Goal: Task Accomplishment & Management: Complete application form

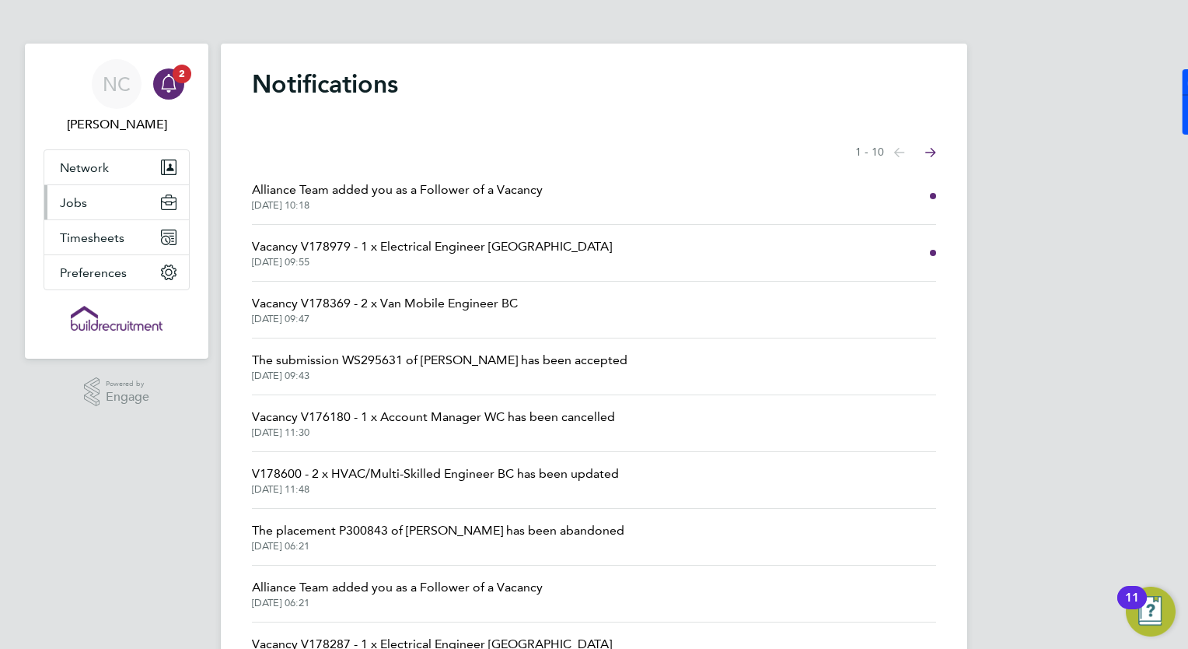
click at [93, 213] on button "Jobs" at bounding box center [116, 202] width 145 height 34
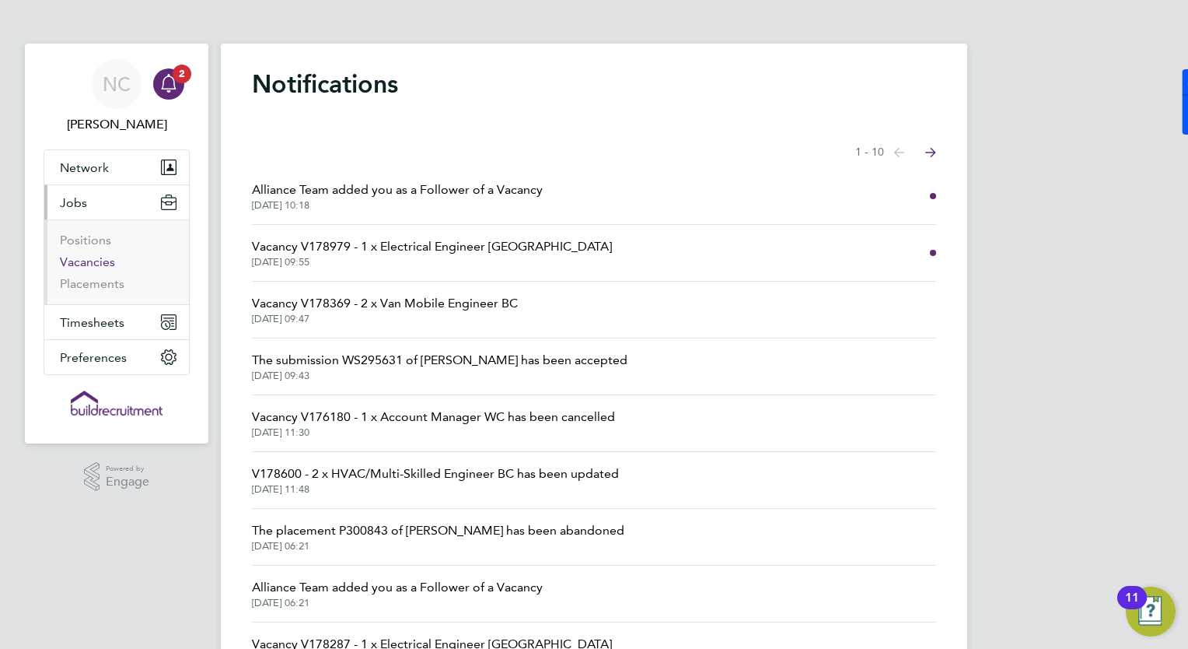
click at [82, 257] on link "Vacancies" at bounding box center [87, 261] width 55 height 15
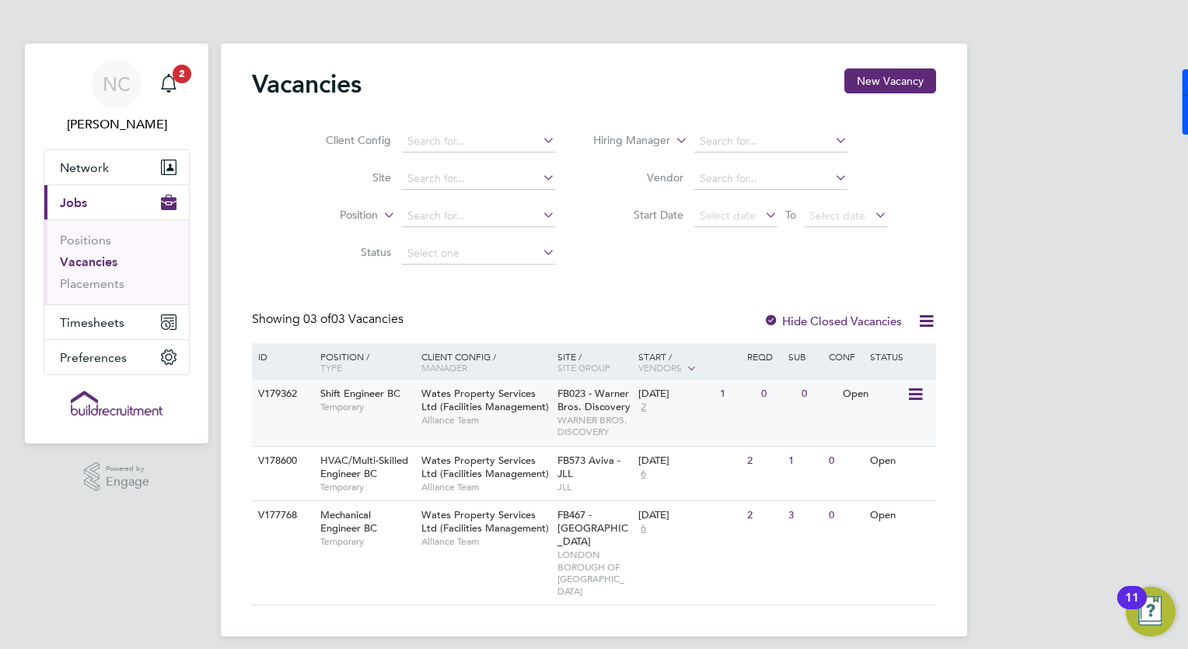
click at [362, 394] on span "Shift Engineer BC" at bounding box center [360, 393] width 80 height 13
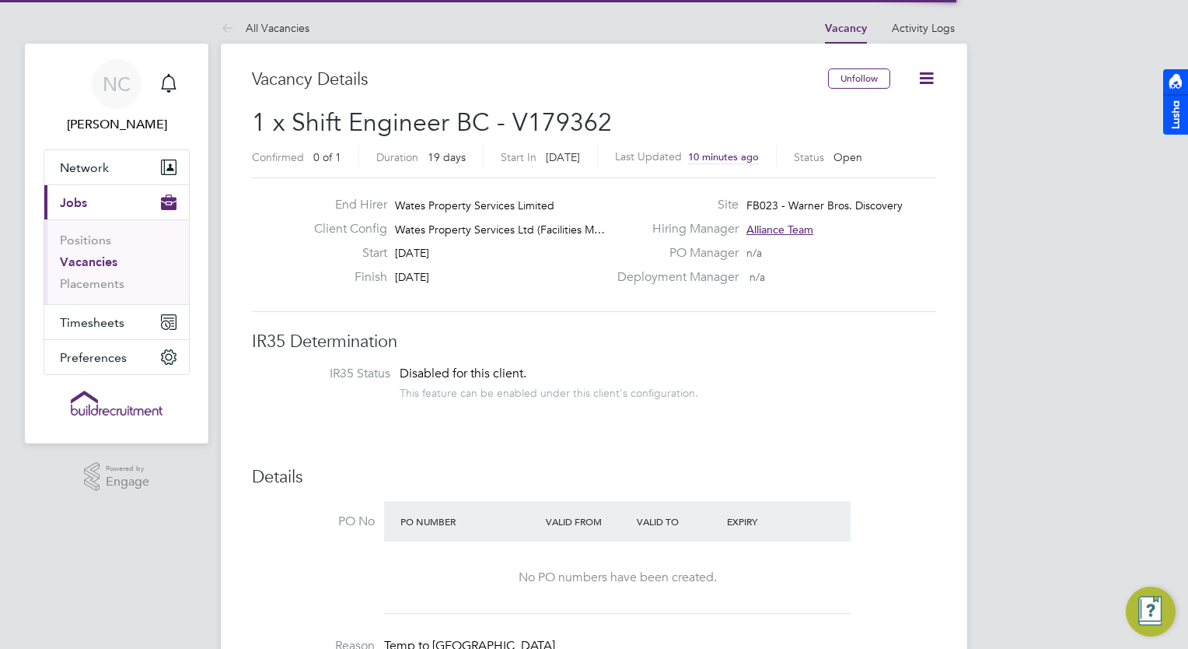
scroll to position [46, 109]
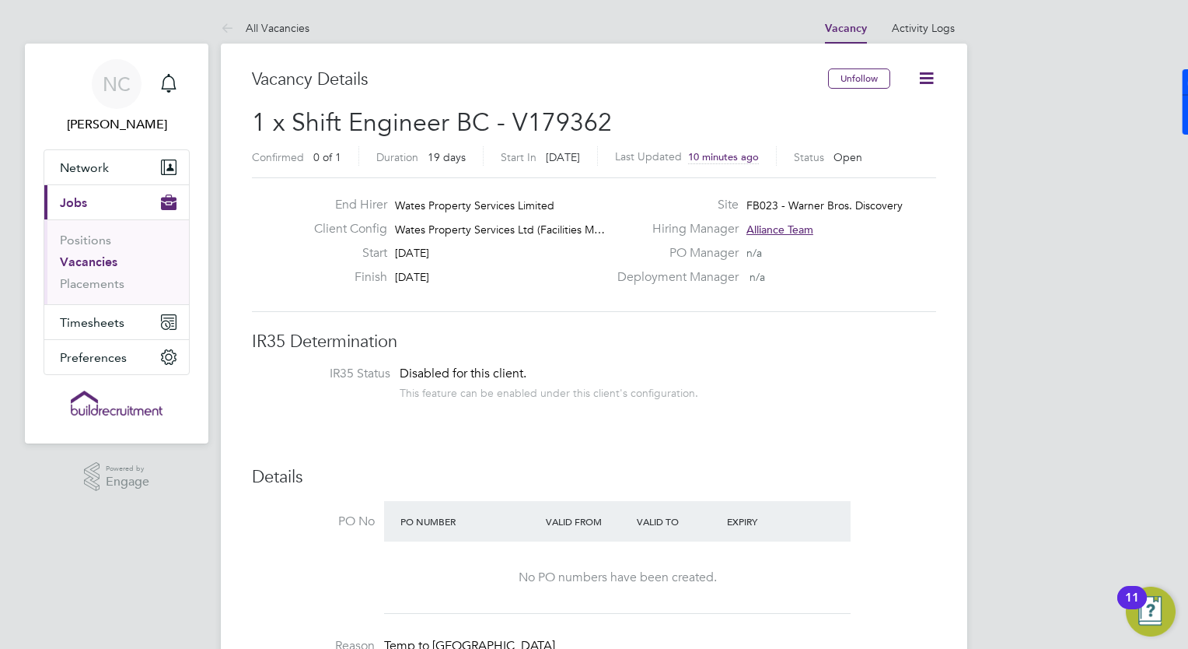
click at [924, 73] on icon at bounding box center [926, 77] width 19 height 19
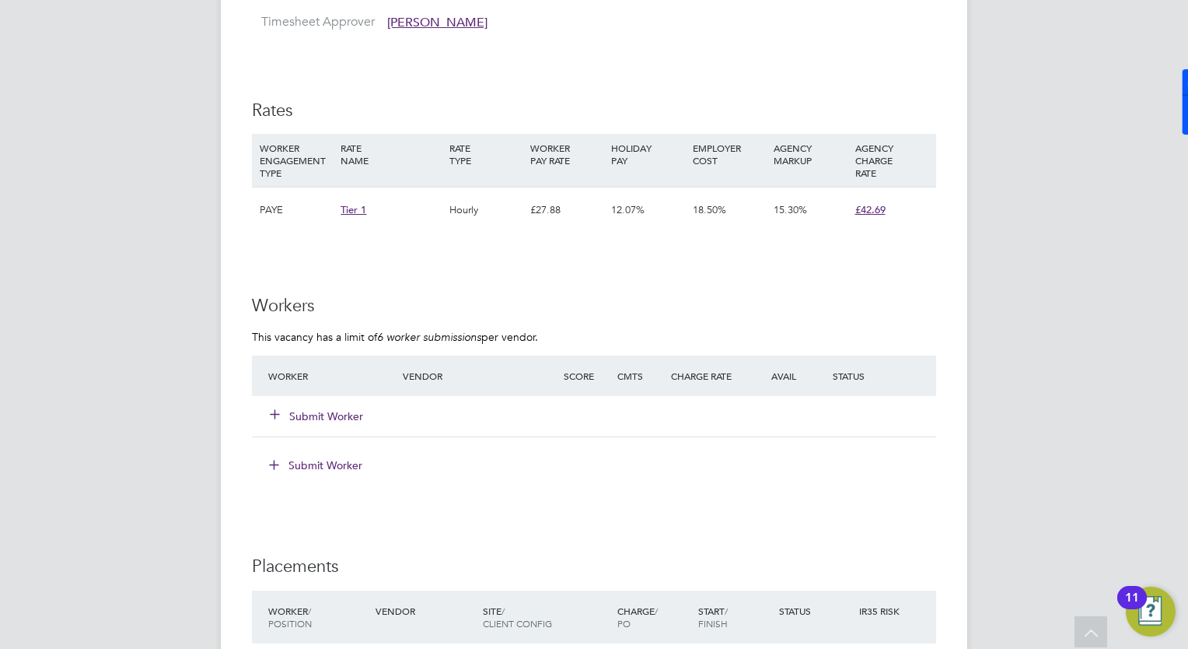
scroll to position [1058, 0]
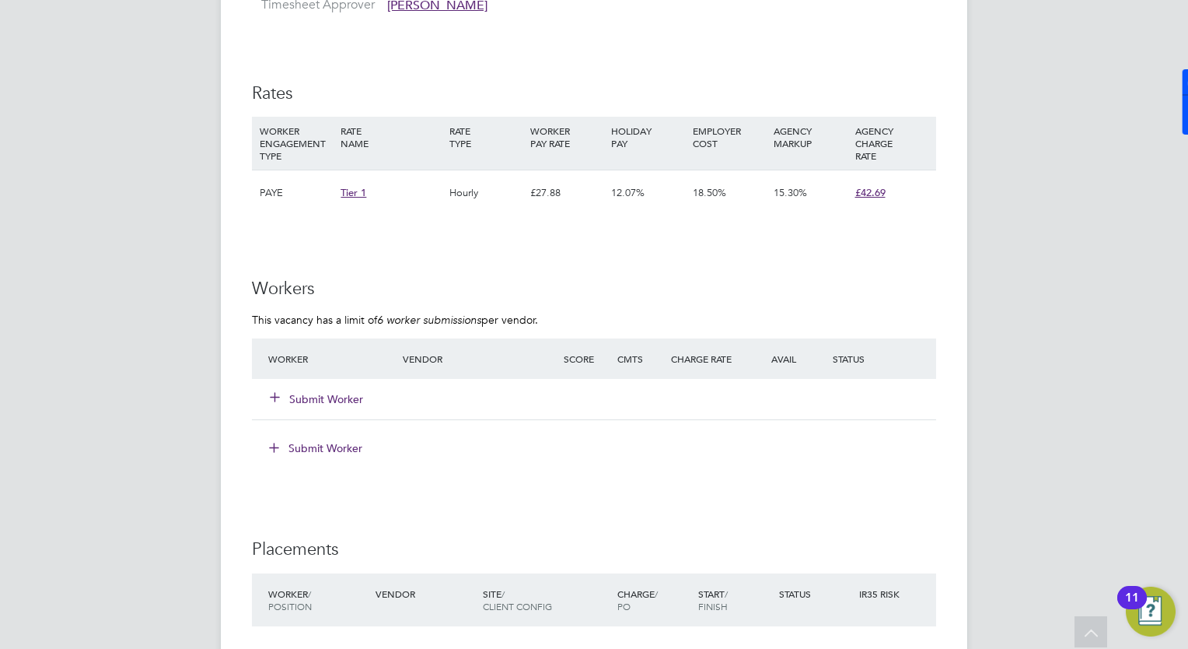
click at [324, 397] on button "Submit Worker" at bounding box center [317, 399] width 93 height 16
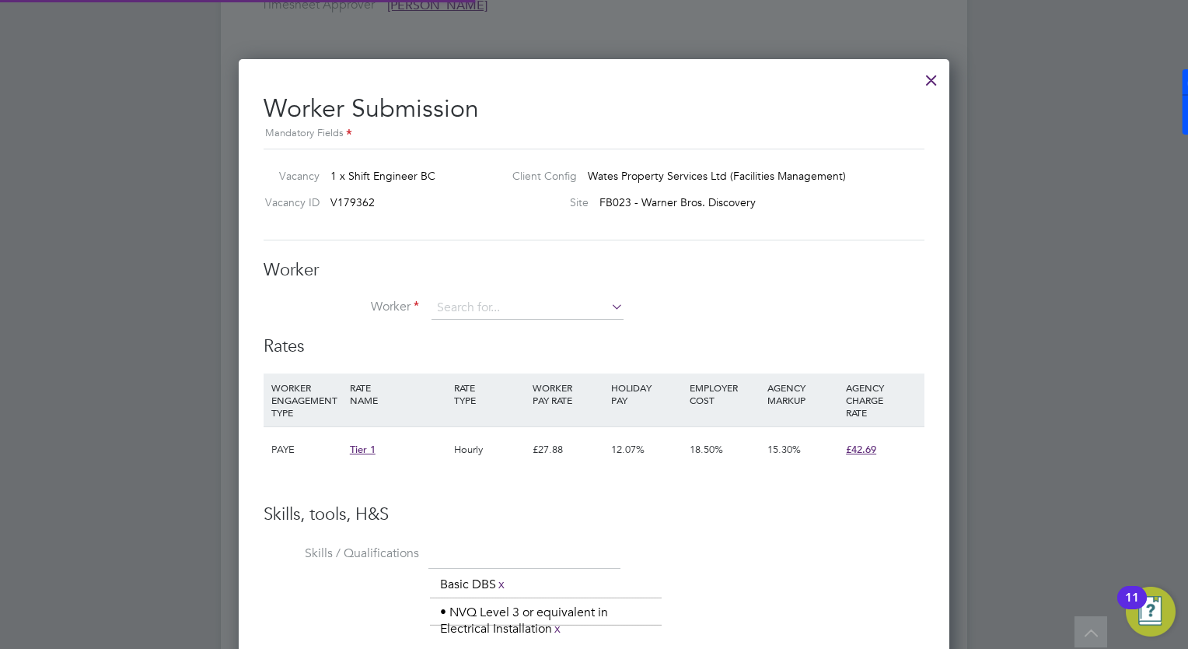
scroll to position [1099, 712]
click at [467, 356] on li "+ Add new" at bounding box center [528, 349] width 193 height 21
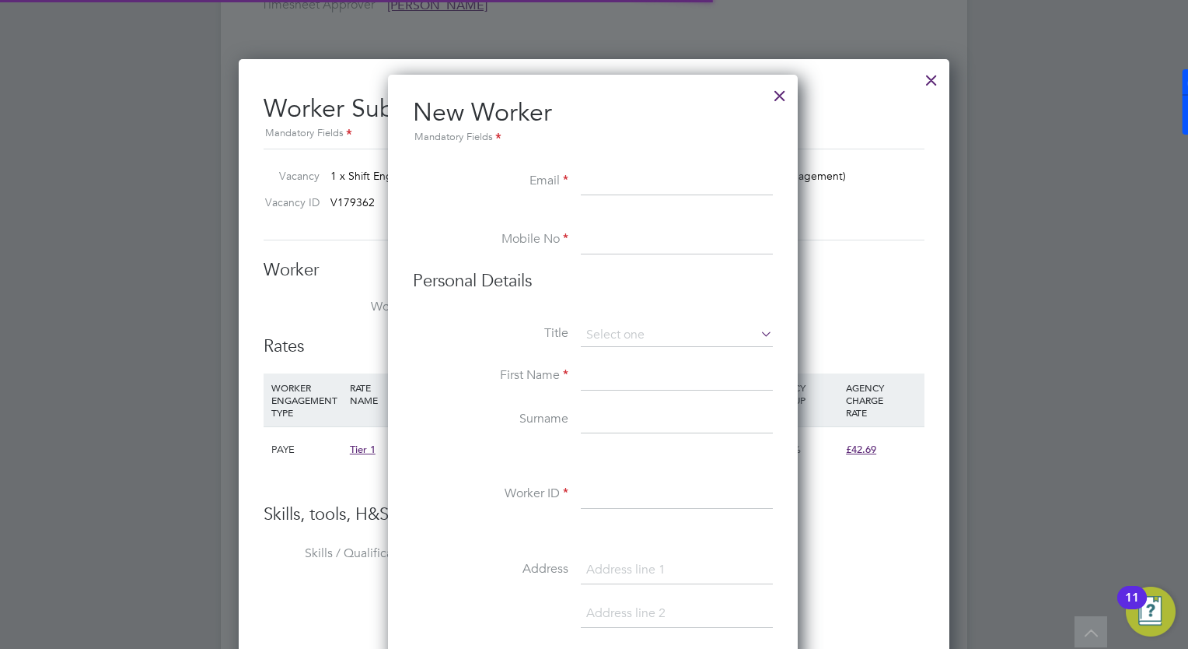
scroll to position [1318, 411]
click at [603, 193] on input at bounding box center [677, 182] width 192 height 28
paste input "[EMAIL_ADDRESS][DOMAIN_NAME]"
type input "[EMAIL_ADDRESS][DOMAIN_NAME]"
type input "[PERSON_NAME]"
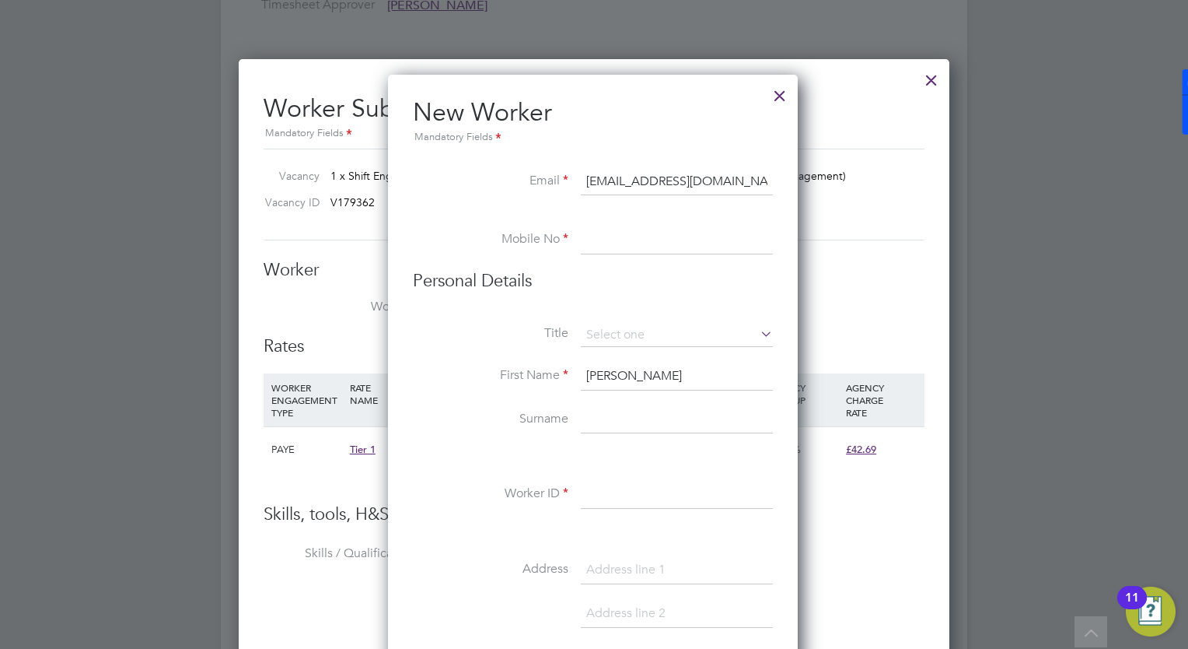
type input "[PERSON_NAME]"
type input "HP1 1AB"
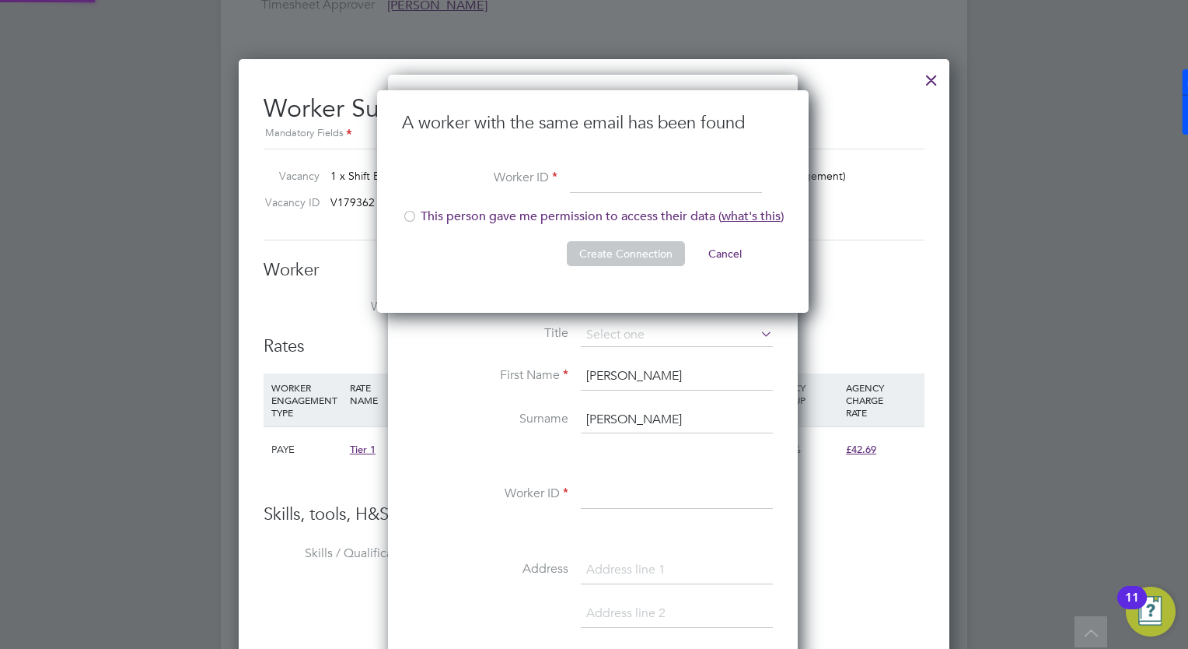
type input "[EMAIL_ADDRESS][DOMAIN_NAME]"
paste input "212903"
type input "212903"
click at [411, 214] on div at bounding box center [410, 218] width 16 height 16
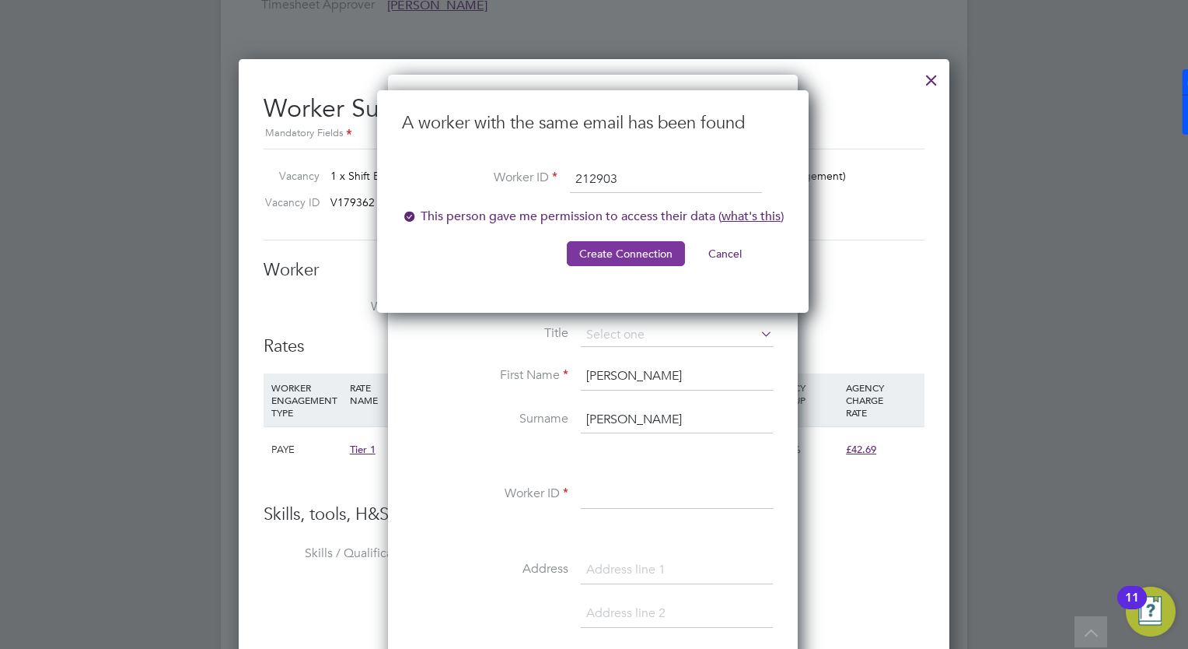
click at [628, 253] on button "Create Connection" at bounding box center [626, 253] width 118 height 25
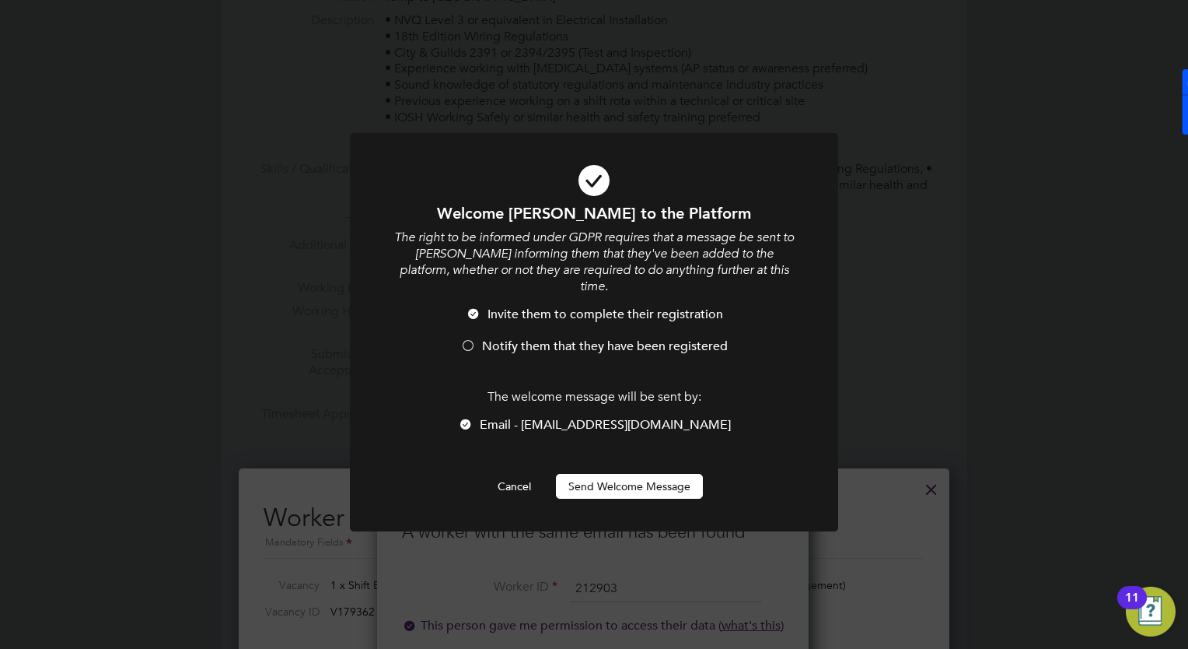
click at [638, 474] on button "Send Welcome Message" at bounding box center [629, 486] width 147 height 25
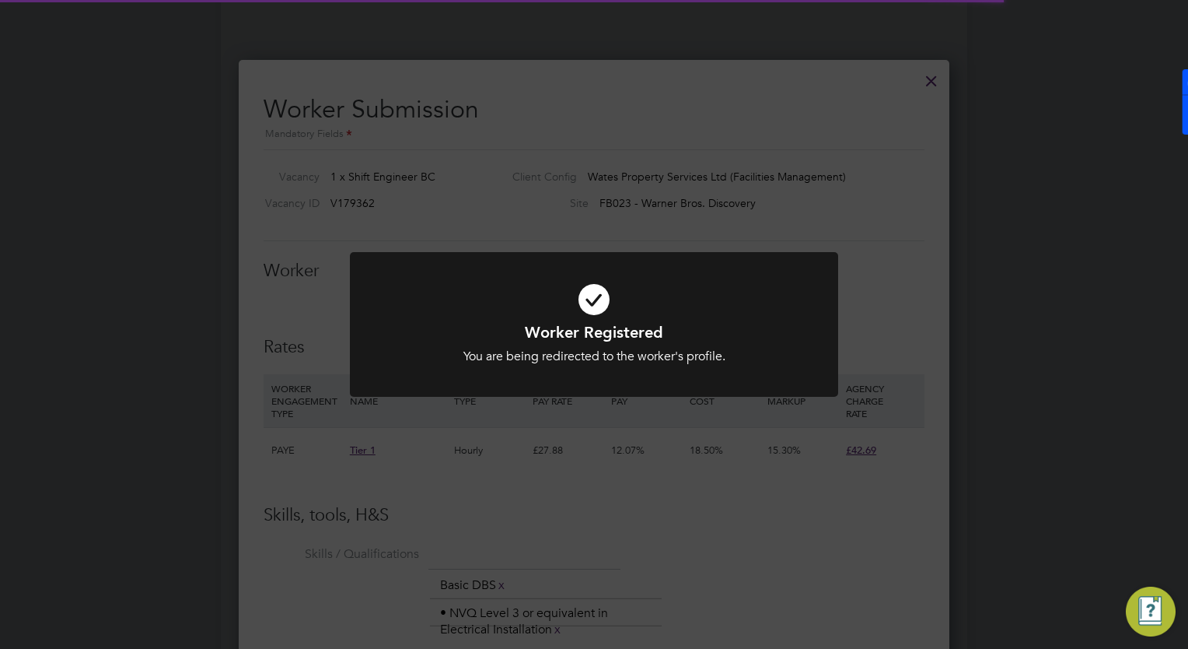
scroll to position [1058, 0]
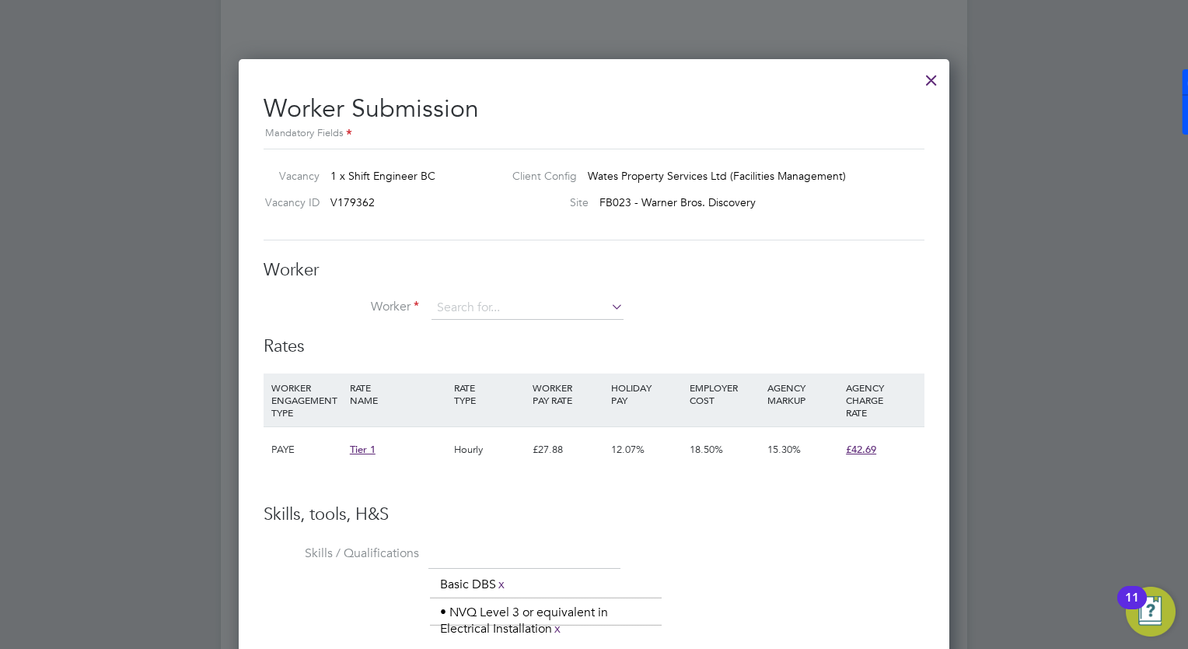
click at [1092, 257] on div at bounding box center [594, 324] width 1188 height 649
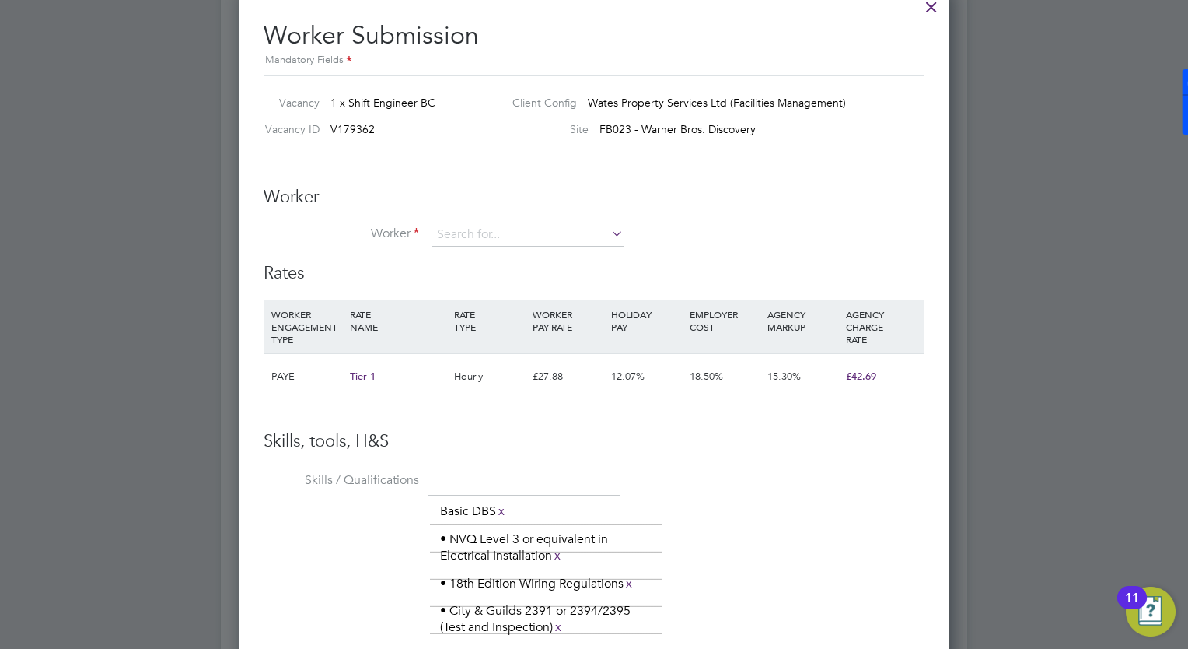
scroll to position [1151, 0]
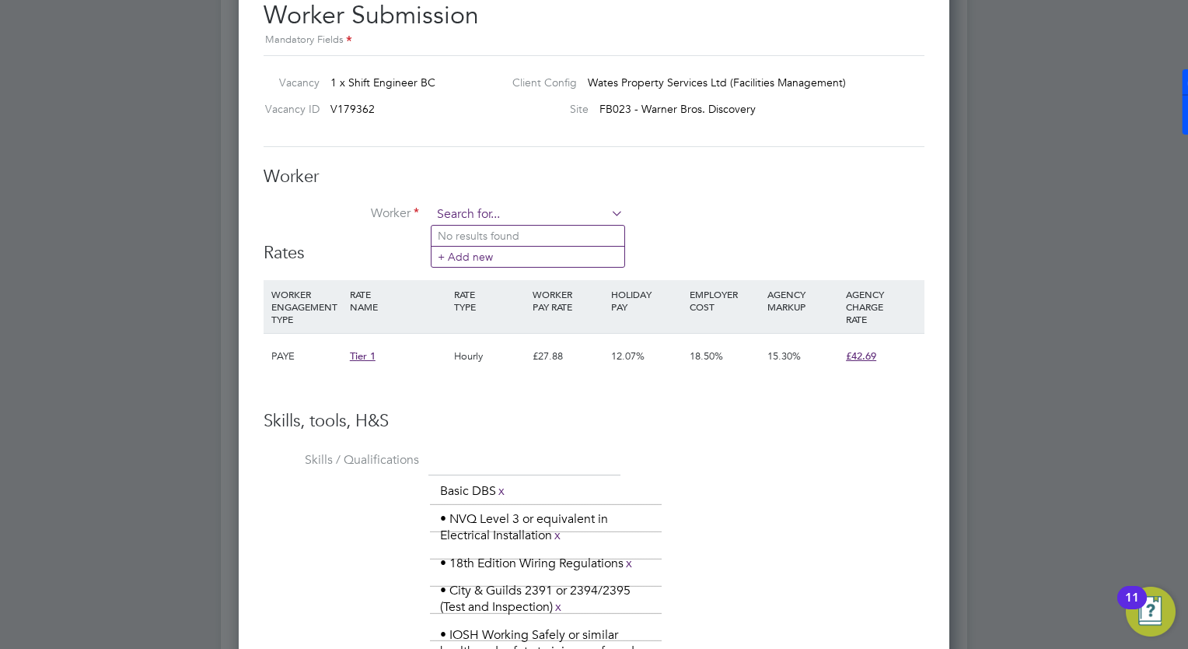
click at [597, 219] on input at bounding box center [528, 214] width 192 height 23
paste input "212903"
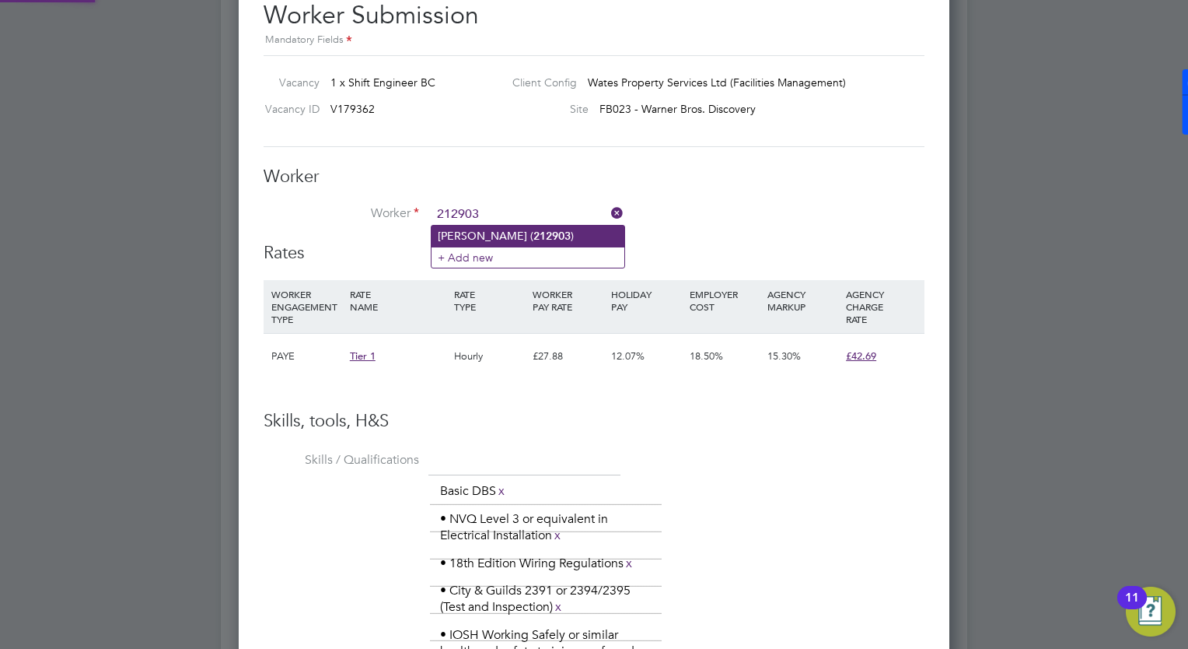
click at [545, 237] on li "[PERSON_NAME] ( 212903 )" at bounding box center [528, 236] width 193 height 21
type input "[PERSON_NAME] (212903)"
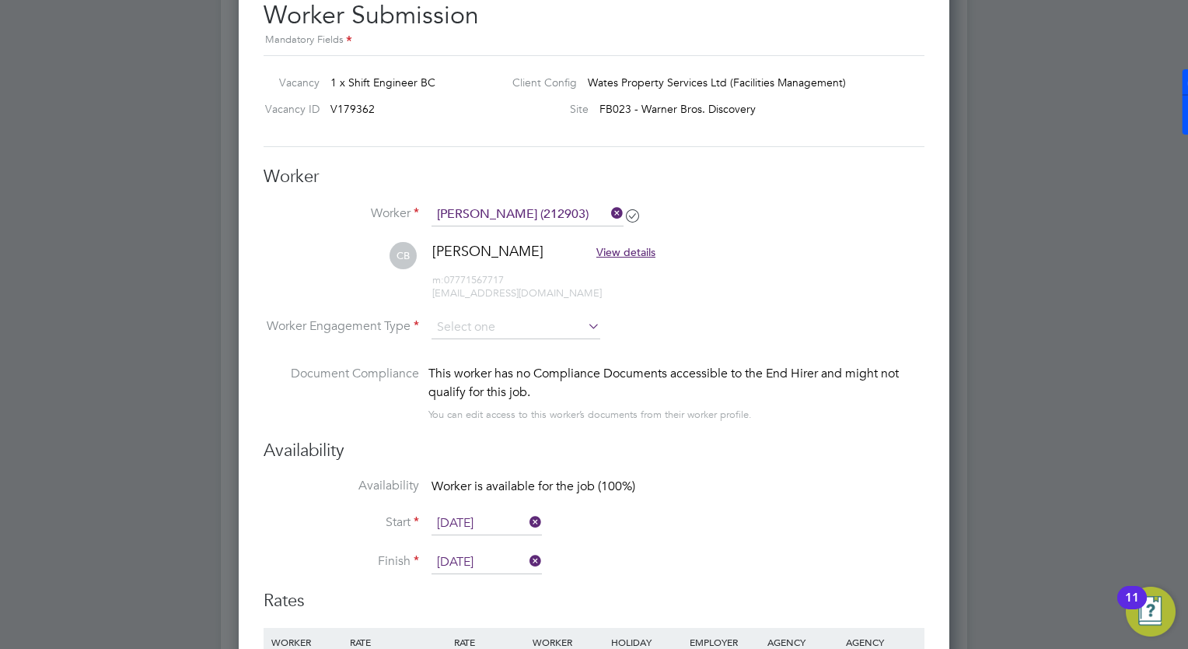
scroll to position [1444, 712]
click at [818, 428] on li "Document Compliance This worker has no Compliance Documents accessible to the E…" at bounding box center [594, 402] width 661 height 75
click at [551, 307] on li "CB [PERSON_NAME] View details m: 07771567717 [EMAIL_ADDRESS][DOMAIN_NAME]" at bounding box center [594, 279] width 661 height 74
click at [554, 324] on input at bounding box center [516, 328] width 169 height 23
click at [516, 362] on li "PAYE" at bounding box center [517, 368] width 170 height 20
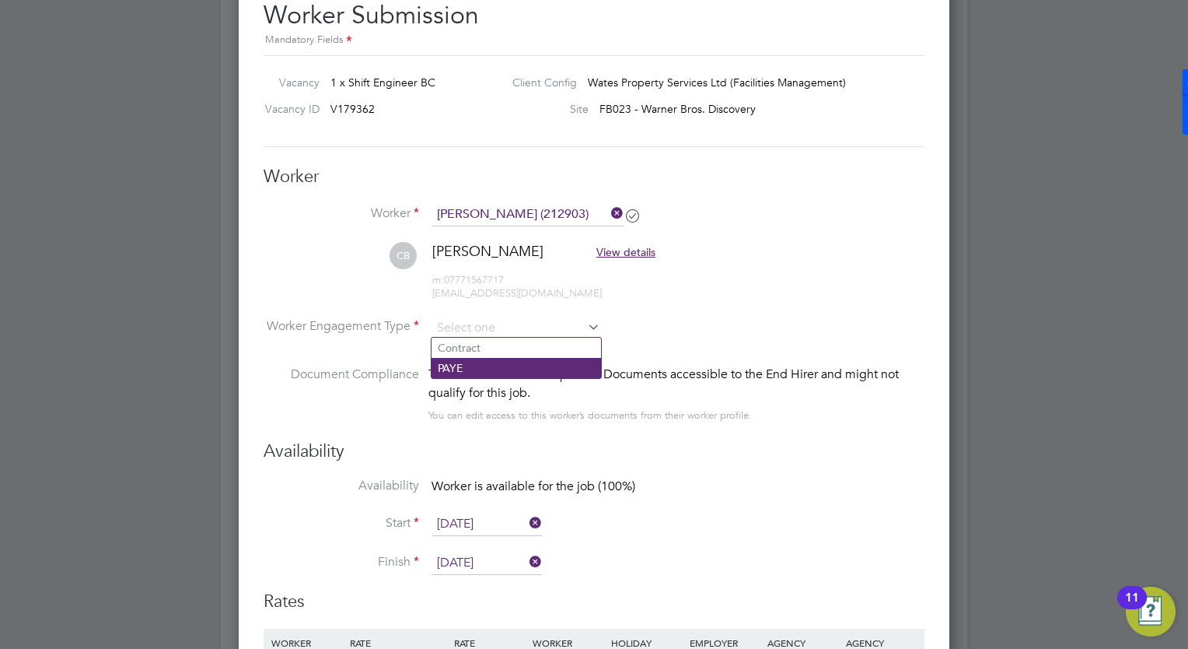
type input "PAYE"
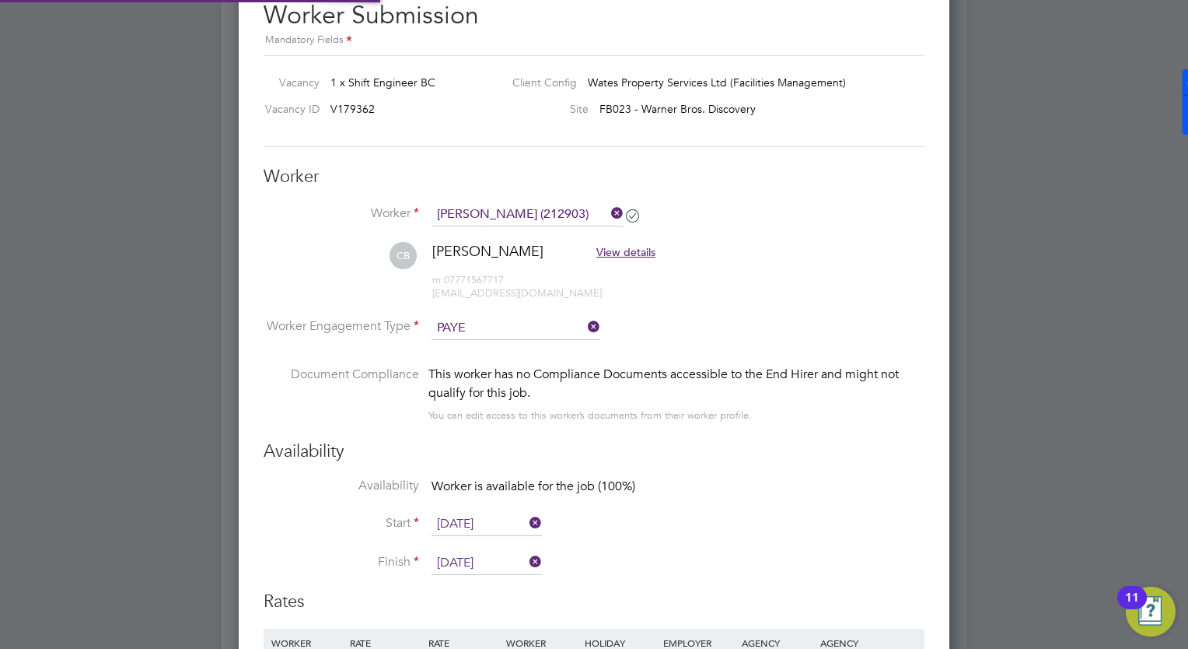
scroll to position [46, 79]
click at [792, 440] on h3 "Availability" at bounding box center [594, 451] width 661 height 23
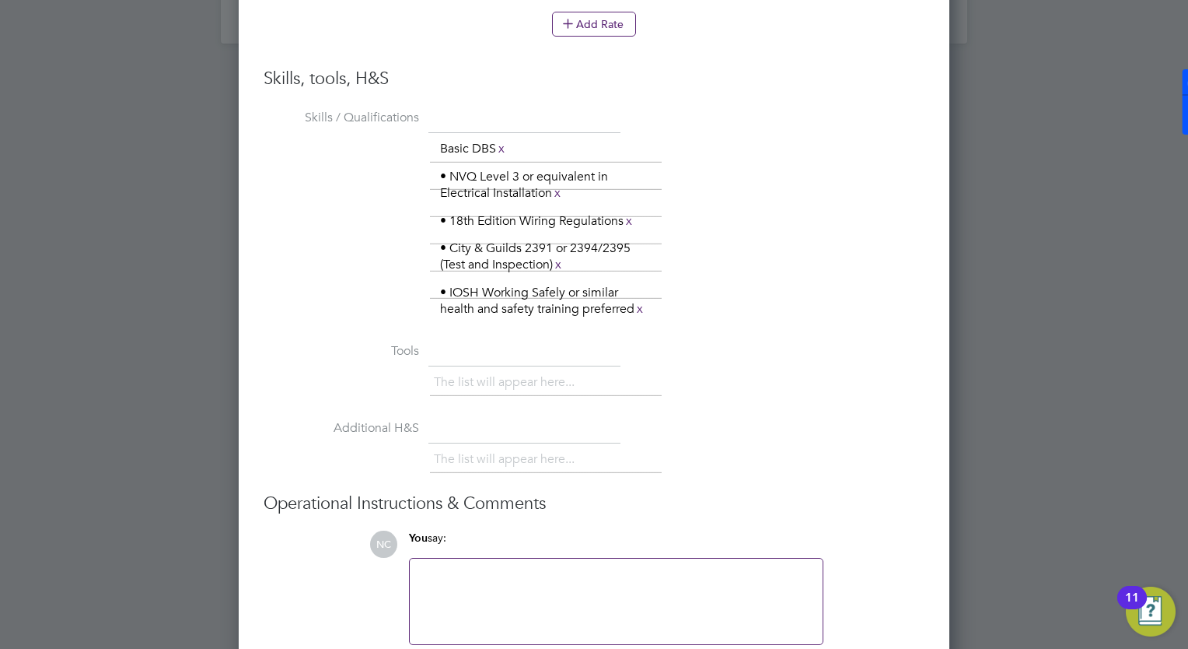
scroll to position [1951, 0]
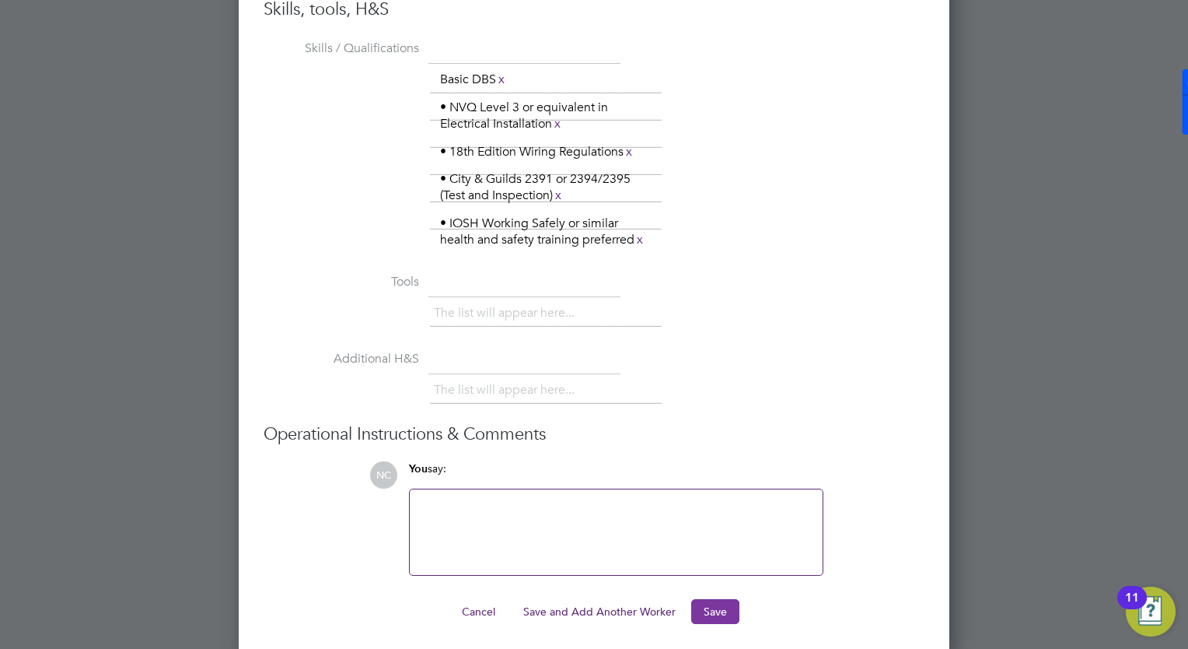
click at [710, 616] on button "Save" at bounding box center [715, 611] width 48 height 25
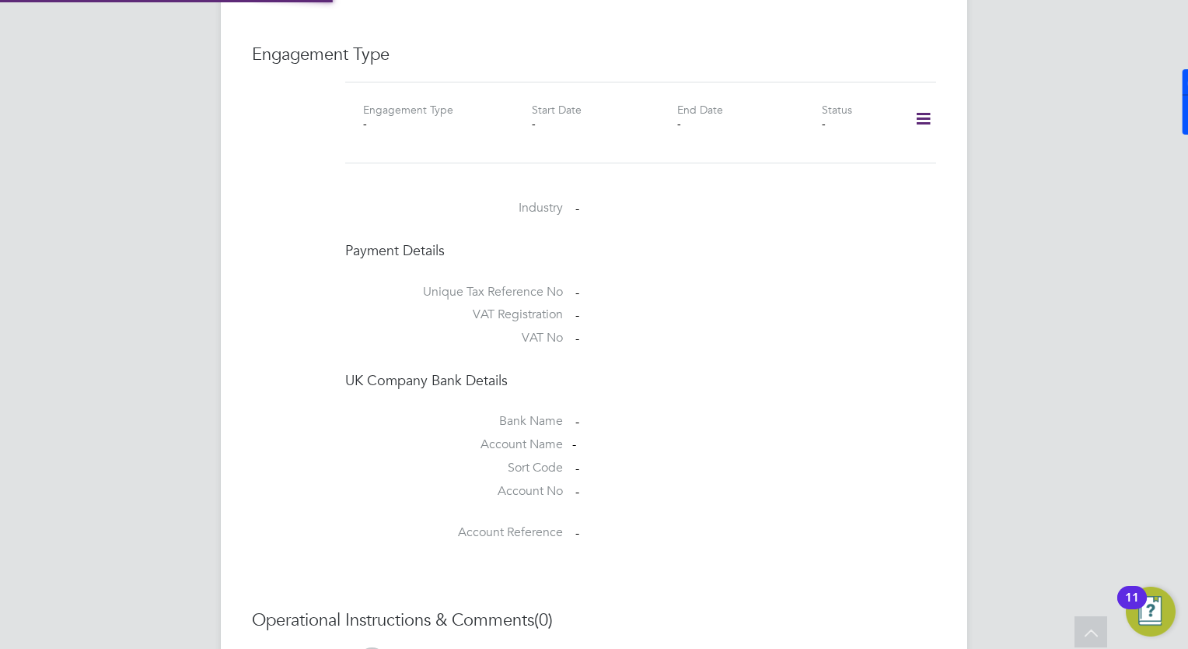
scroll to position [1058, 0]
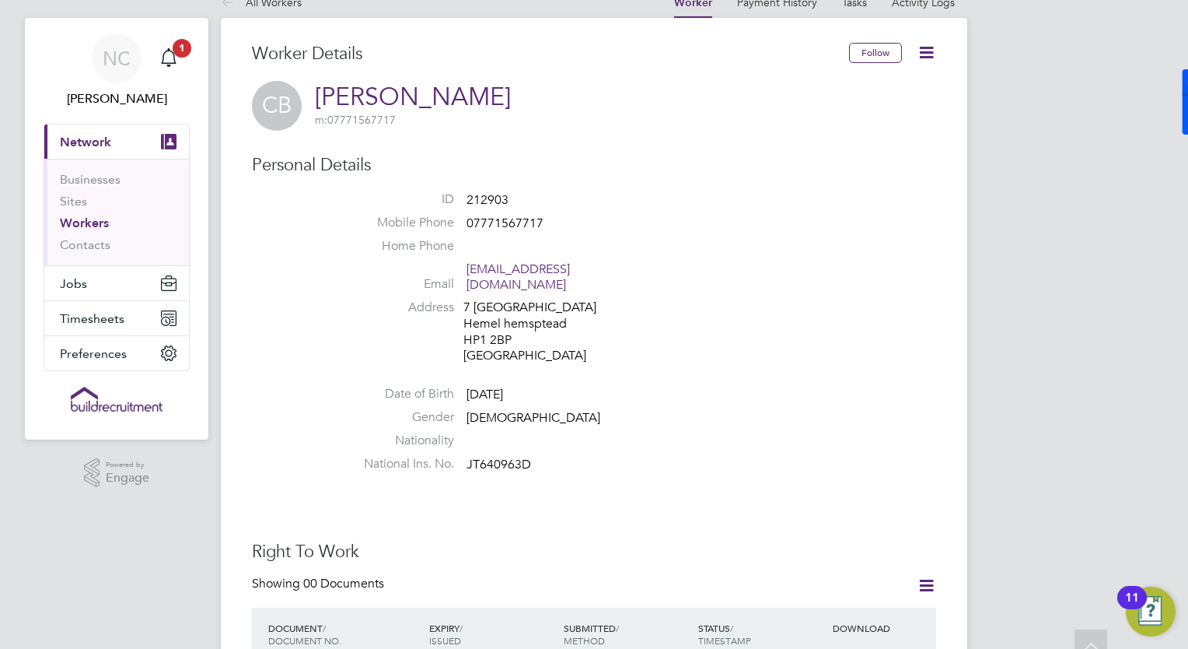
scroll to position [0, 0]
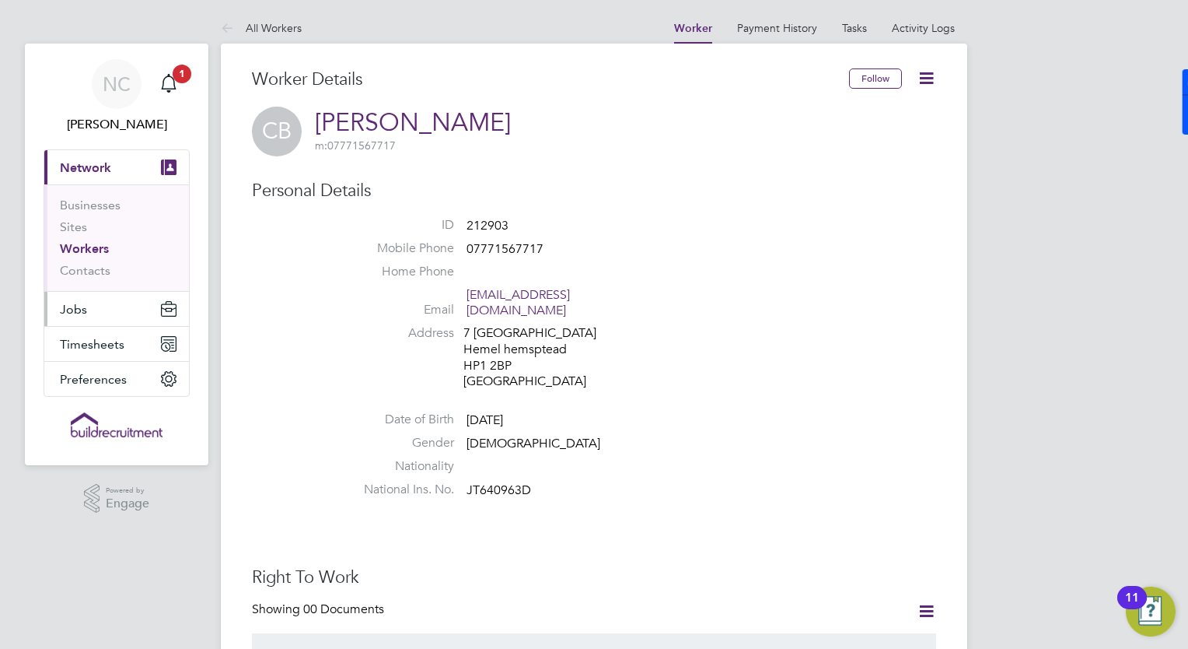
click at [106, 311] on button "Jobs" at bounding box center [116, 309] width 145 height 34
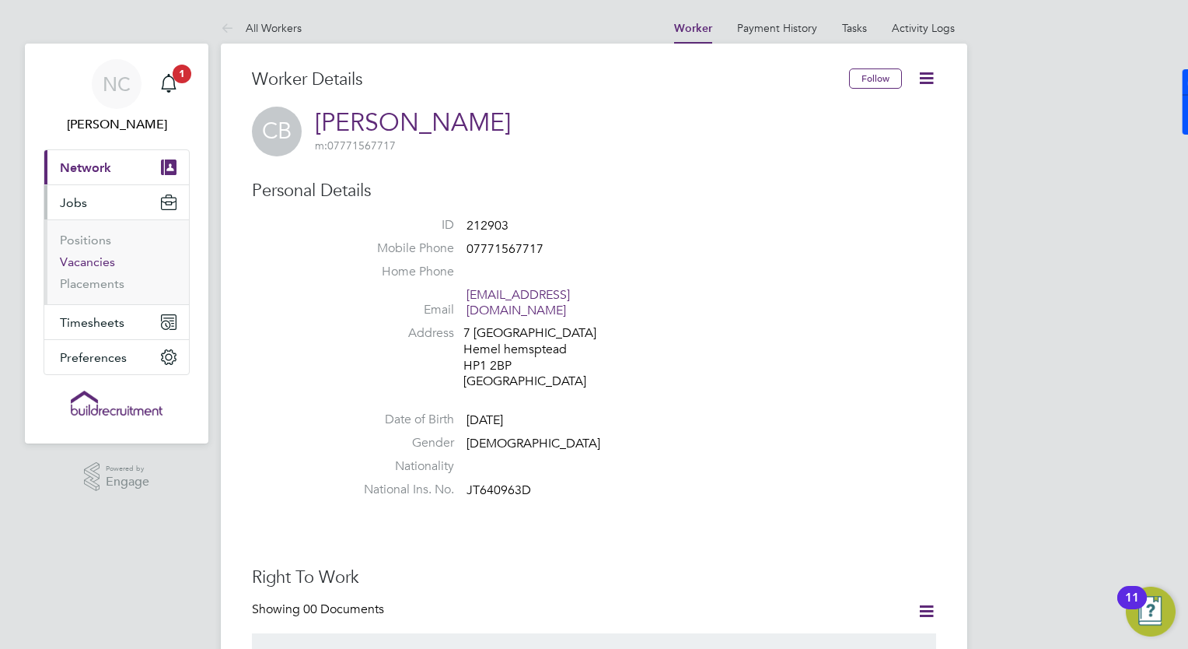
click at [91, 264] on link "Vacancies" at bounding box center [87, 261] width 55 height 15
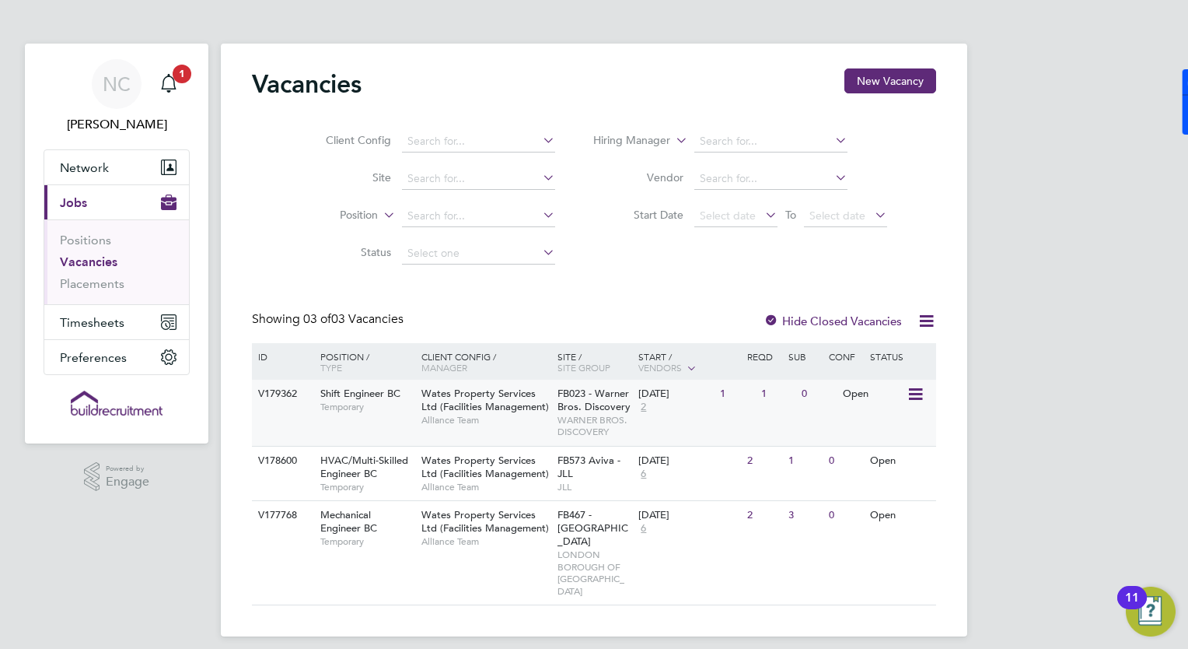
click at [342, 391] on span "Shift Engineer BC" at bounding box center [360, 393] width 80 height 13
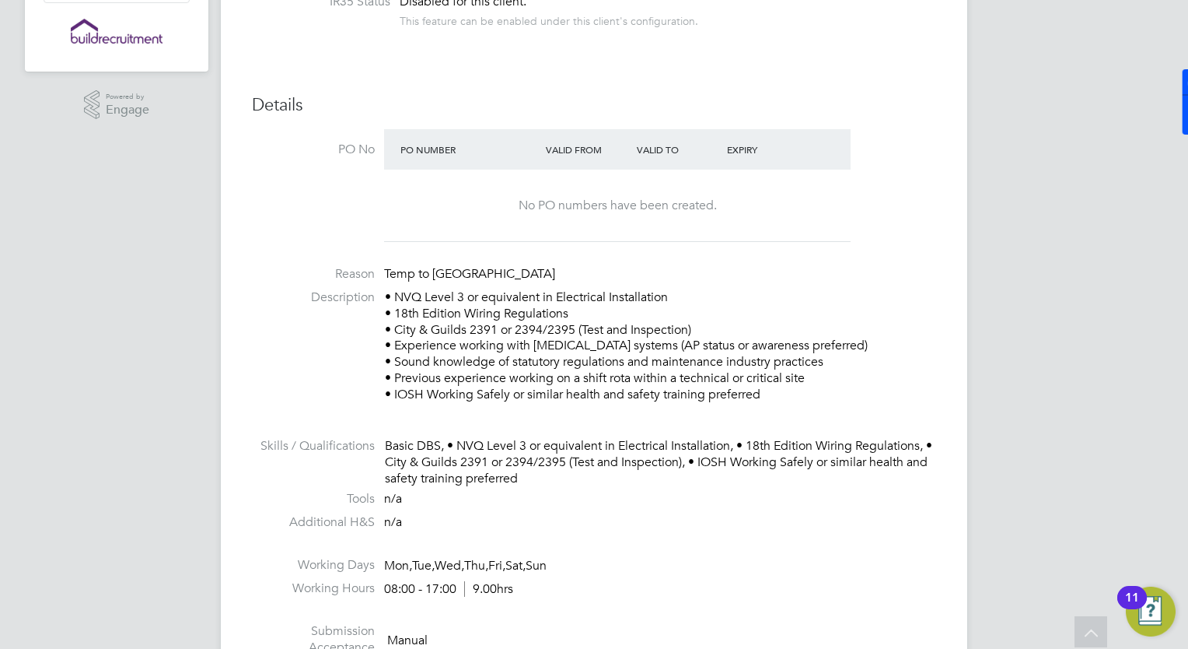
scroll to position [373, 0]
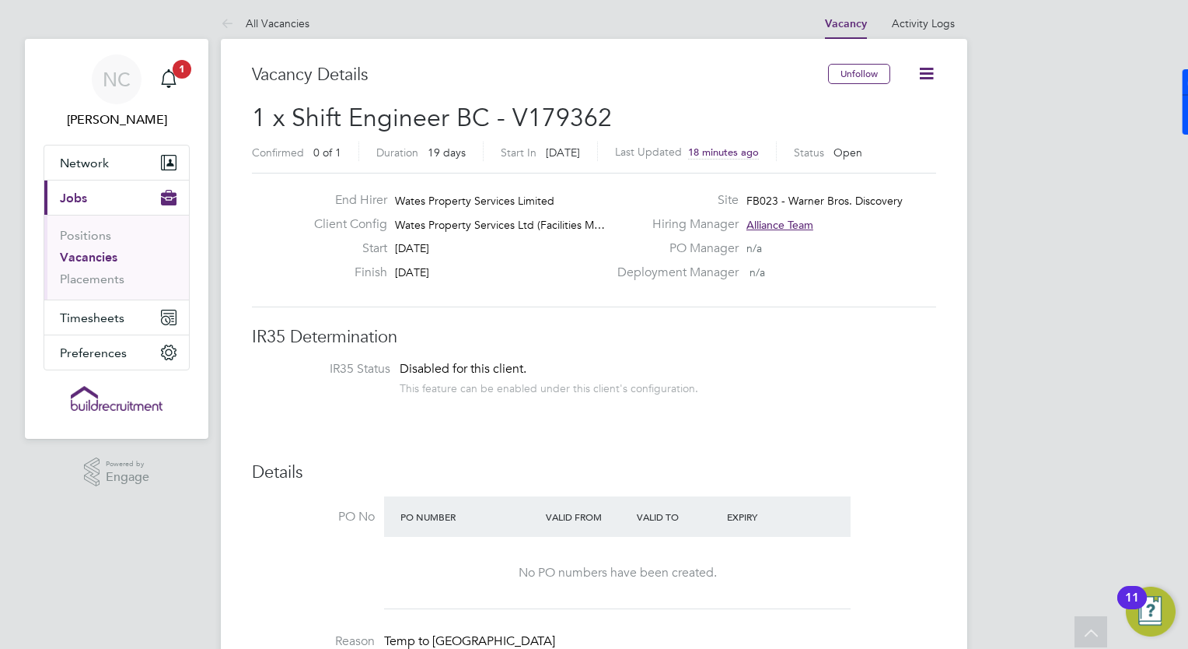
scroll to position [0, 0]
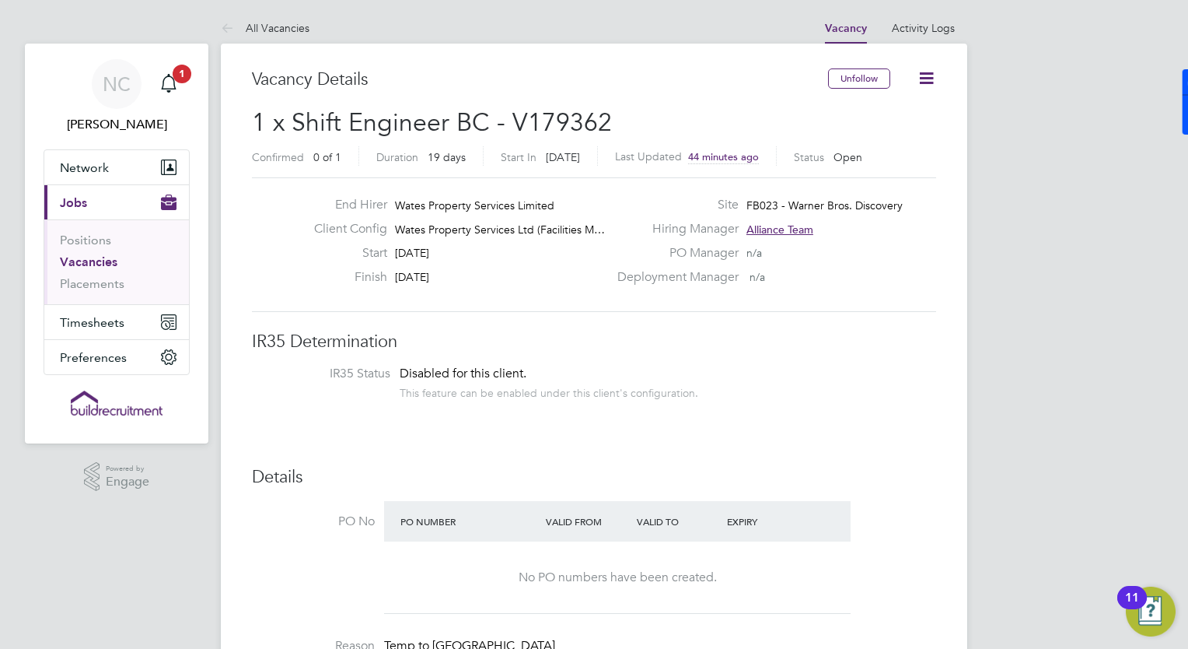
click at [100, 257] on link "Vacancies" at bounding box center [89, 261] width 58 height 15
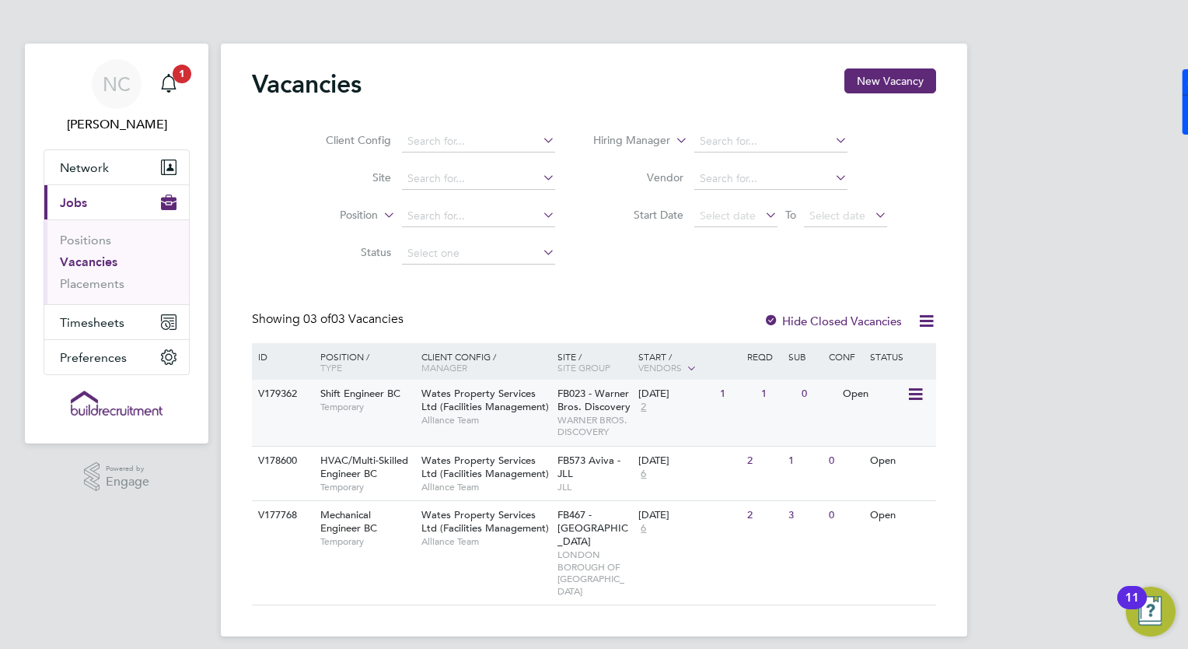
click at [365, 397] on span "Shift Engineer BC" at bounding box center [360, 393] width 80 height 13
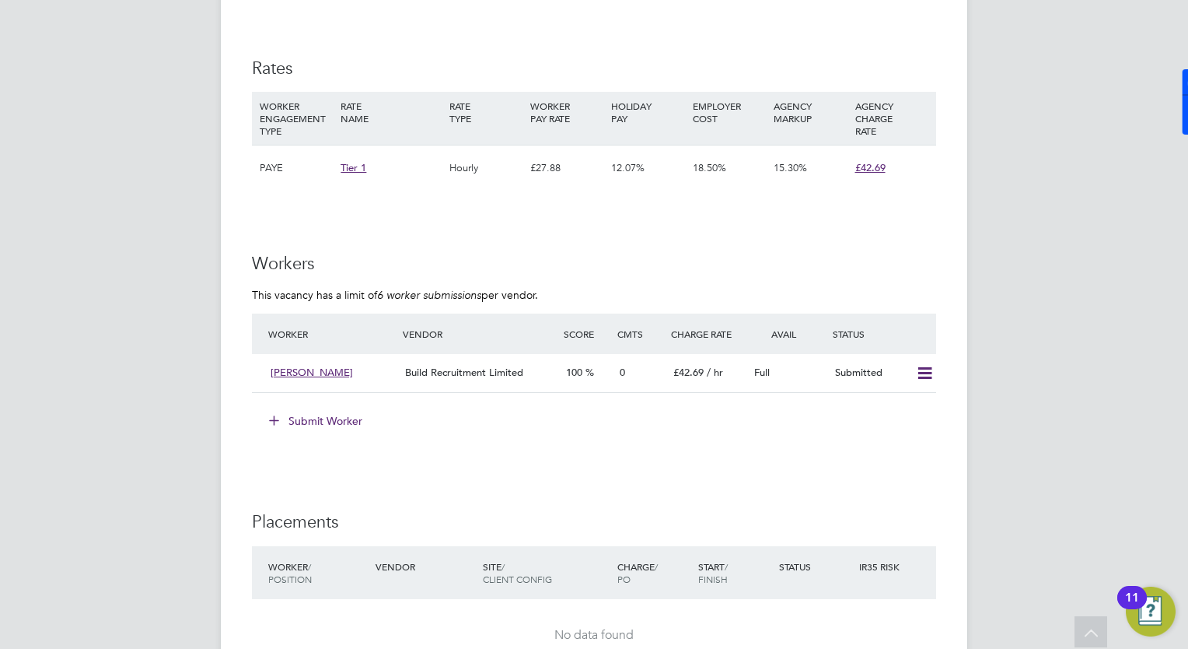
scroll to position [1120, 0]
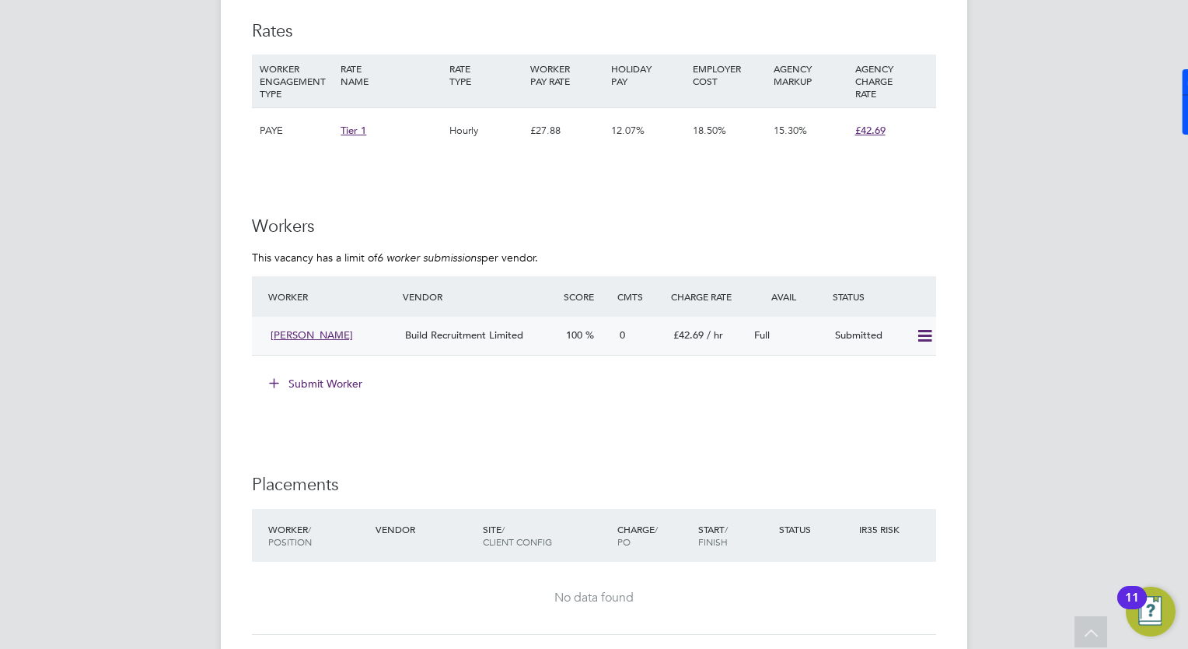
click at [924, 341] on icon at bounding box center [924, 336] width 19 height 12
click at [1016, 326] on div "NC Natalie Carr Notifications 1 Applications: Network Businesses Sites Workers …" at bounding box center [594, 1] width 1188 height 2242
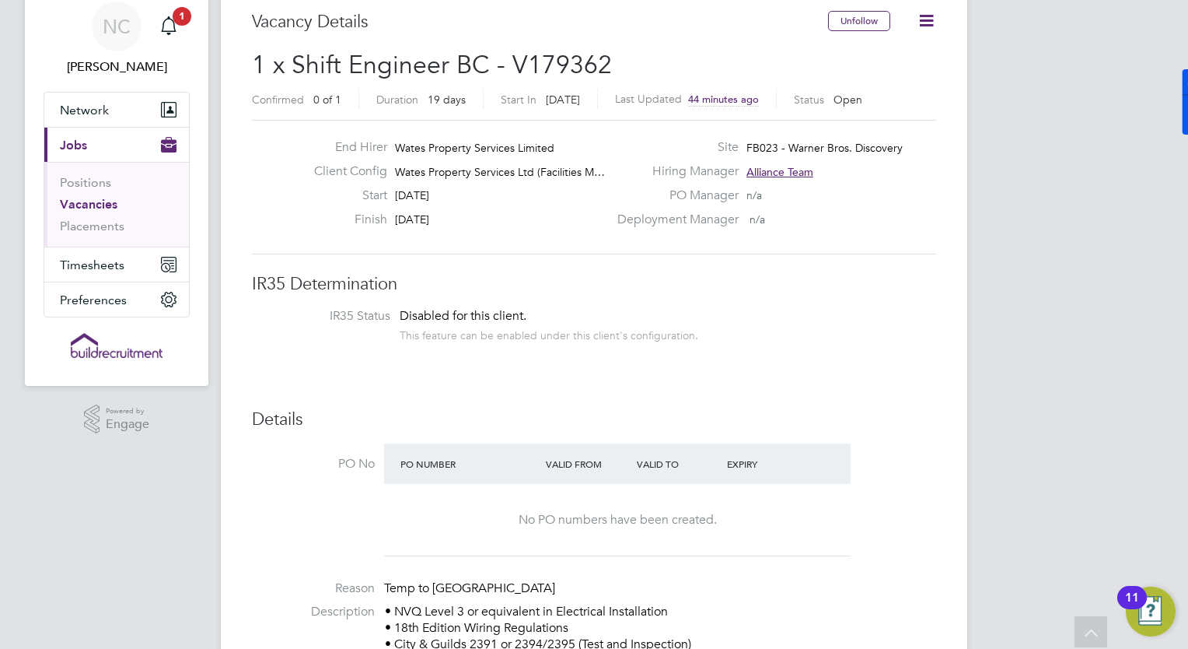
scroll to position [0, 0]
